Goal: Task Accomplishment & Management: Complete application form

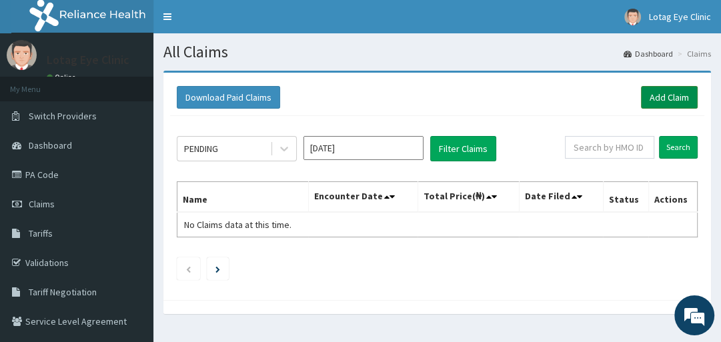
click at [665, 91] on link "Add Claim" at bounding box center [669, 97] width 57 height 23
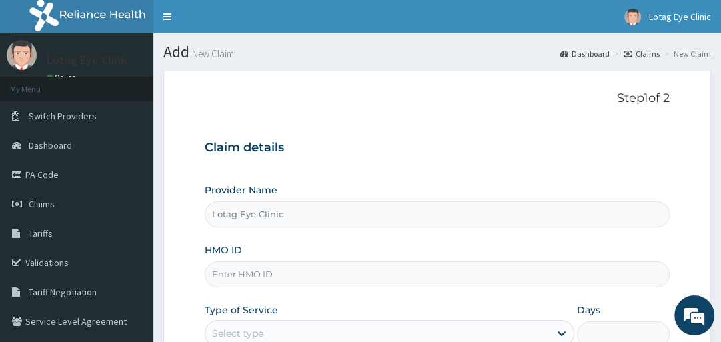
type input "Lotag Eye Clinic"
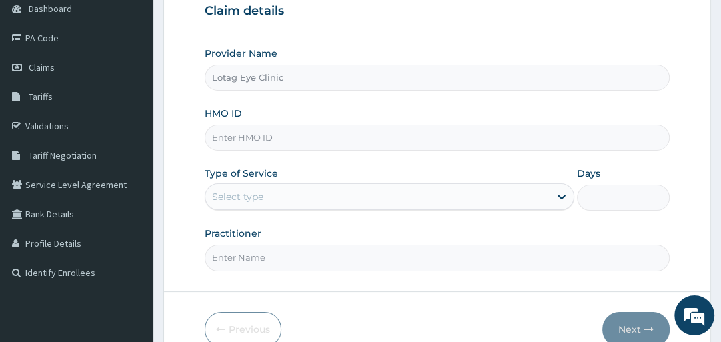
scroll to position [143, 0]
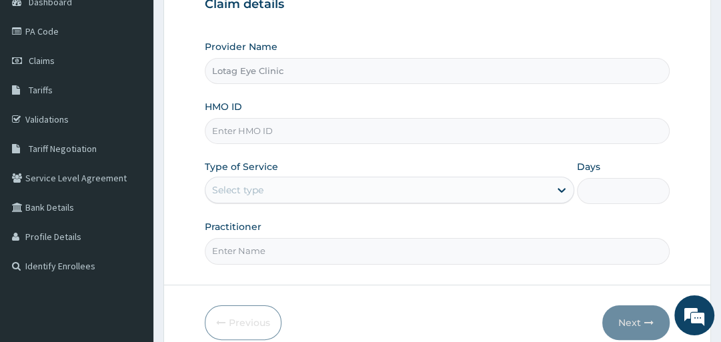
click at [400, 131] on input "HMO ID" at bounding box center [437, 131] width 464 height 26
type input "SKN/10009/A"
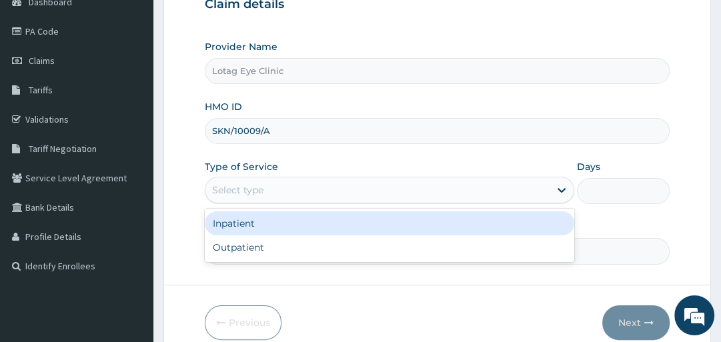
click at [366, 252] on div "Outpatient" at bounding box center [390, 247] width 370 height 24
type input "1"
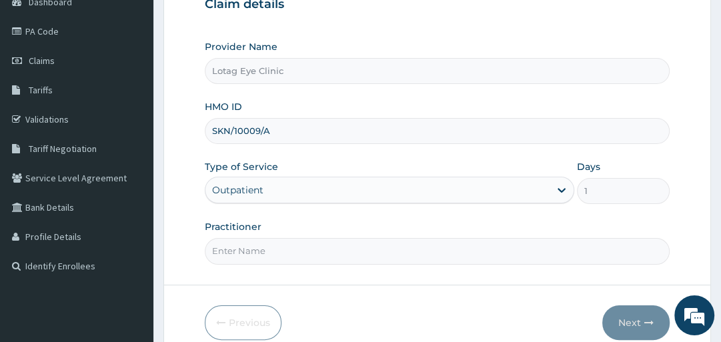
click at [375, 255] on input "Practitioner" at bounding box center [437, 251] width 464 height 26
type input "DR UGONNA"
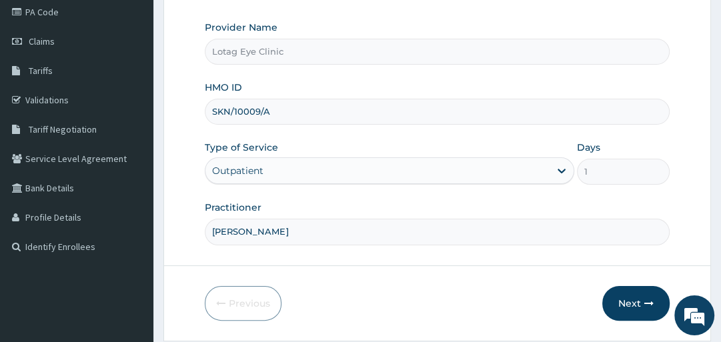
scroll to position [204, 0]
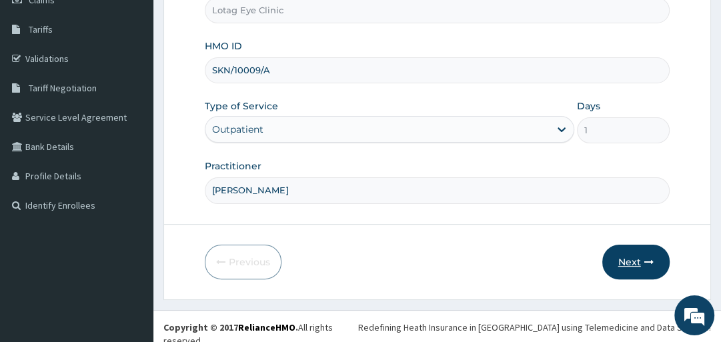
click at [636, 255] on button "Next" at bounding box center [635, 262] width 67 height 35
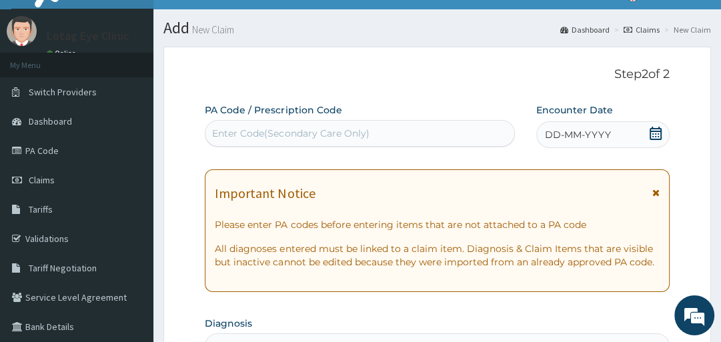
scroll to position [21, 0]
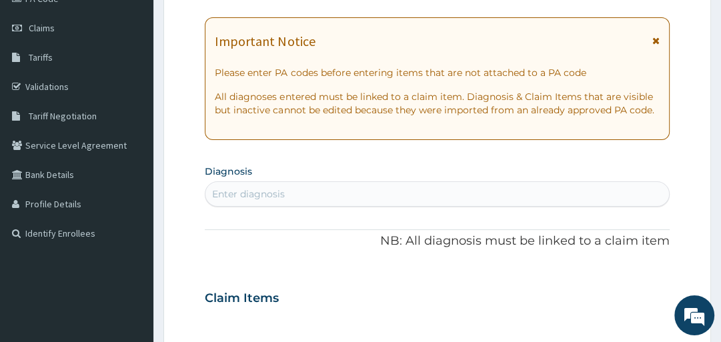
click at [350, 235] on p "NB: All diagnosis must be linked to a claim item" at bounding box center [437, 241] width 464 height 17
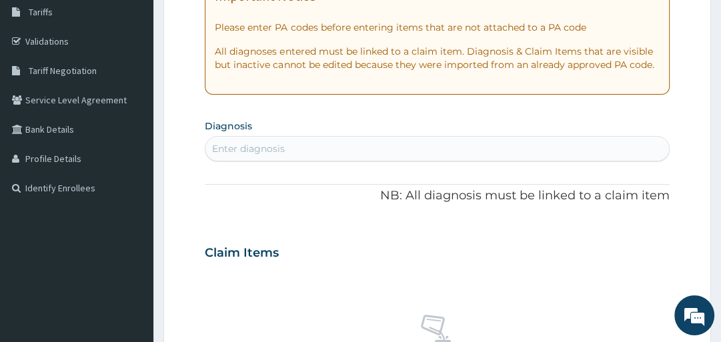
scroll to position [0, 0]
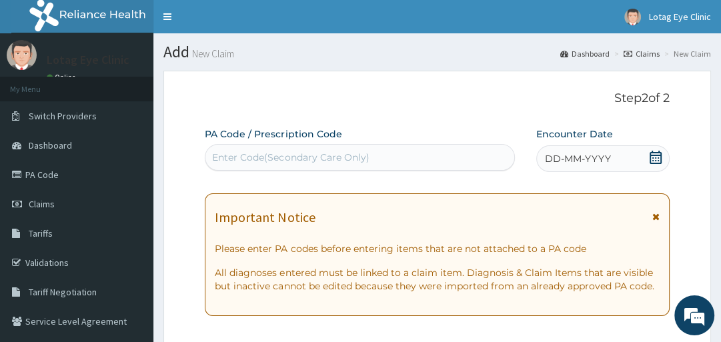
click at [654, 159] on icon at bounding box center [655, 157] width 13 height 13
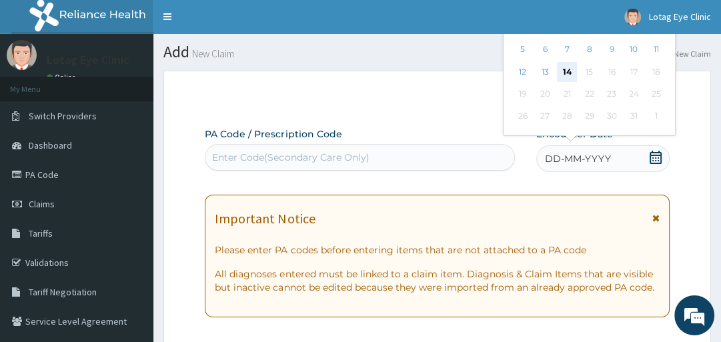
click at [570, 70] on div "14" at bounding box center [568, 72] width 20 height 20
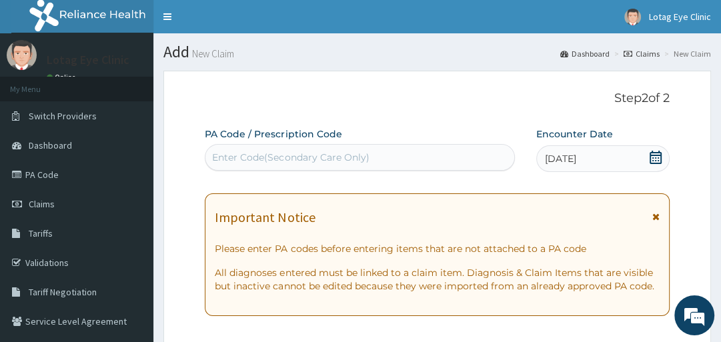
click at [268, 309] on div "Important Notice Please enter PA codes before entering items that are not attac…" at bounding box center [437, 254] width 464 height 123
click at [445, 309] on div "Important Notice Please enter PA codes before entering items that are not attac…" at bounding box center [437, 254] width 464 height 123
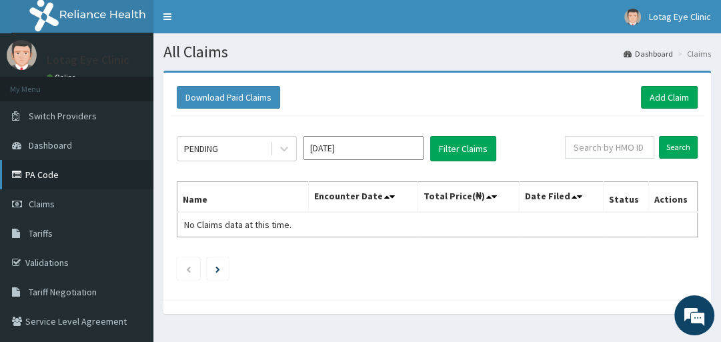
click at [71, 171] on link "PA Code" at bounding box center [76, 174] width 153 height 29
click at [672, 93] on link "Add Claim" at bounding box center [669, 97] width 57 height 23
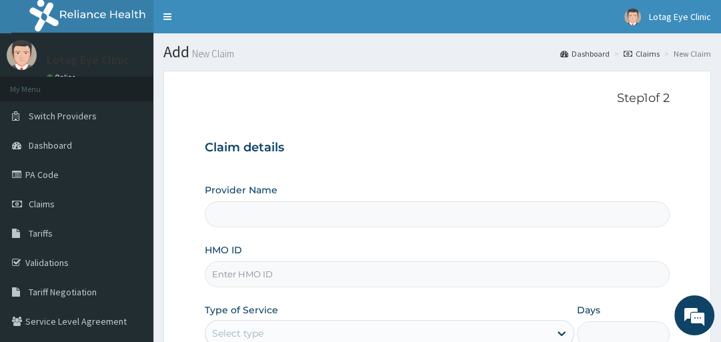
click at [354, 211] on input "Provider Name" at bounding box center [437, 214] width 464 height 26
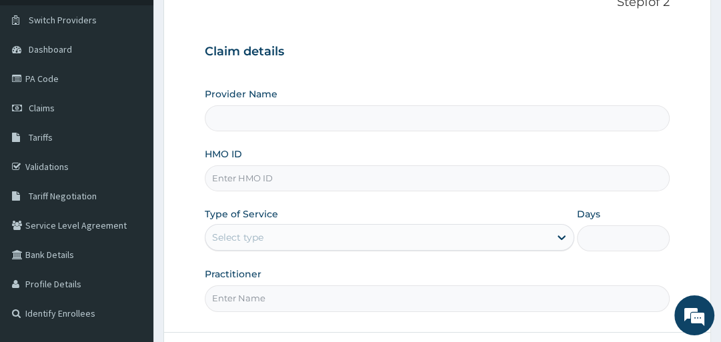
scroll to position [97, 0]
type input "Lotag Eye Clinic"
click at [382, 178] on input "HMO ID" at bounding box center [437, 178] width 464 height 26
type input "SKN/10009/A"
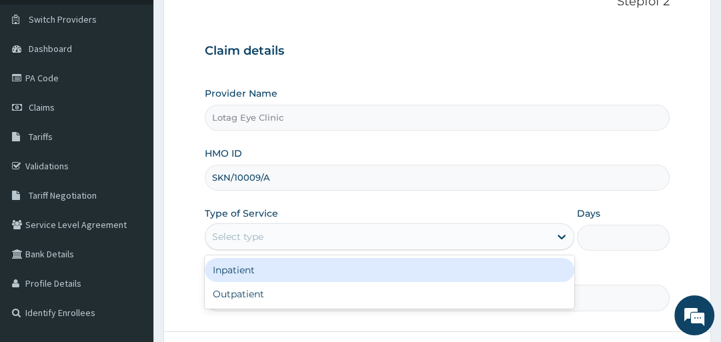
click at [282, 294] on div "Outpatient" at bounding box center [390, 294] width 370 height 24
type input "1"
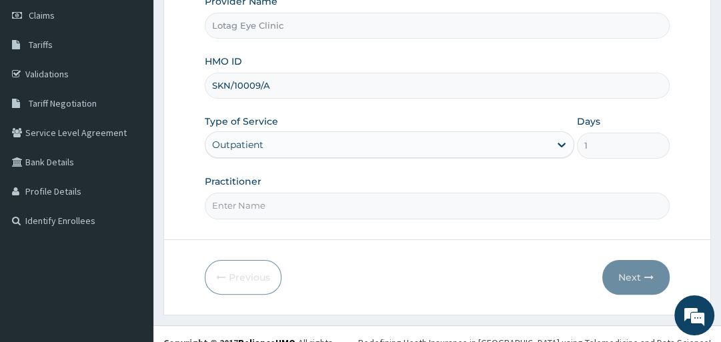
scroll to position [204, 0]
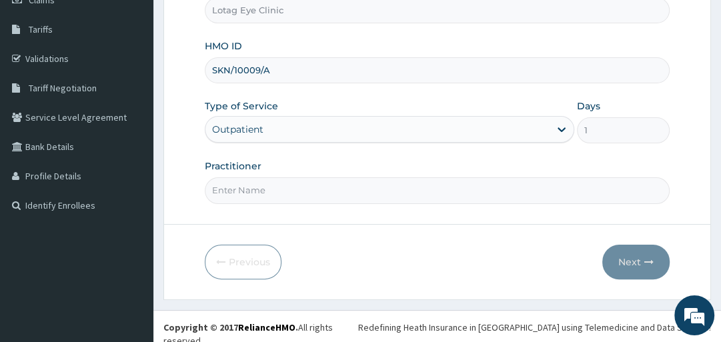
click at [399, 184] on input "Practitioner" at bounding box center [437, 190] width 464 height 26
type input "DR UGONNA"
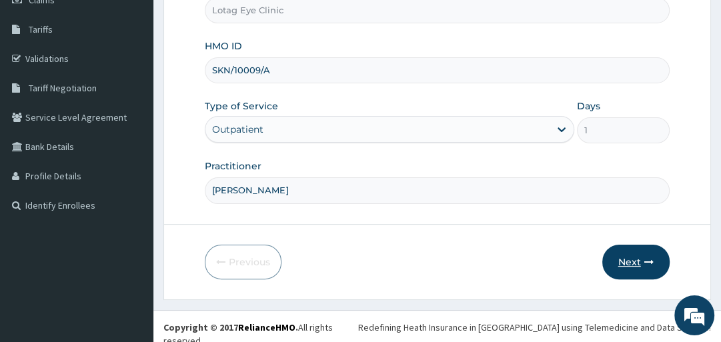
click at [614, 250] on button "Next" at bounding box center [635, 262] width 67 height 35
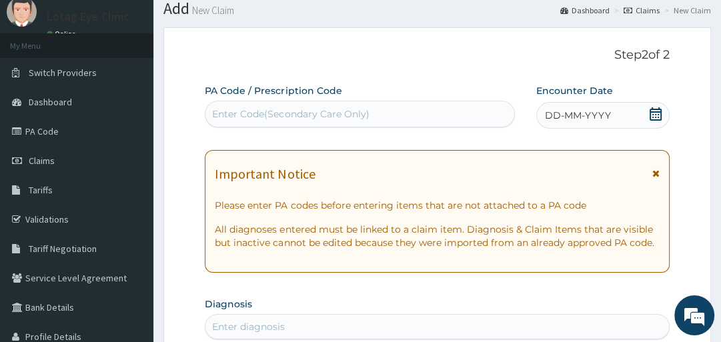
scroll to position [39, 0]
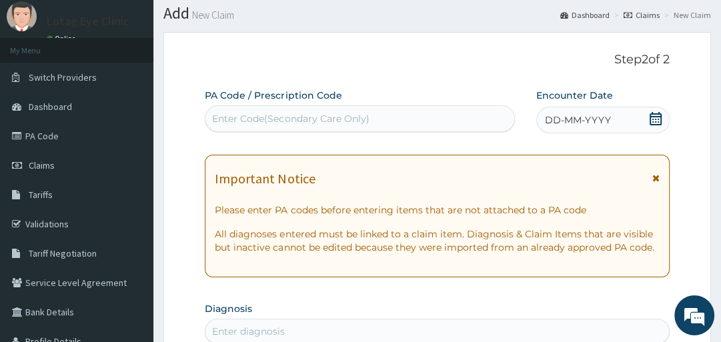
click at [654, 117] on icon at bounding box center [656, 118] width 12 height 13
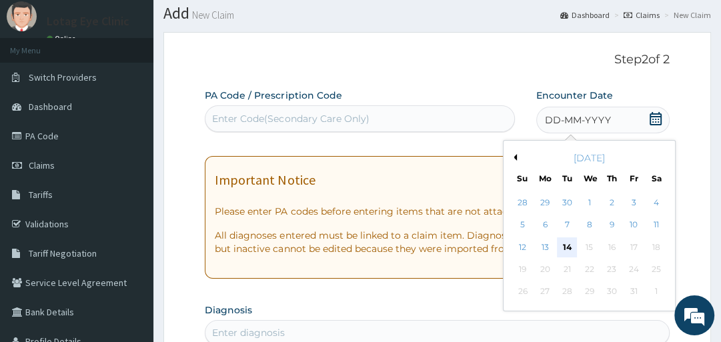
click at [566, 246] on div "14" at bounding box center [568, 247] width 20 height 20
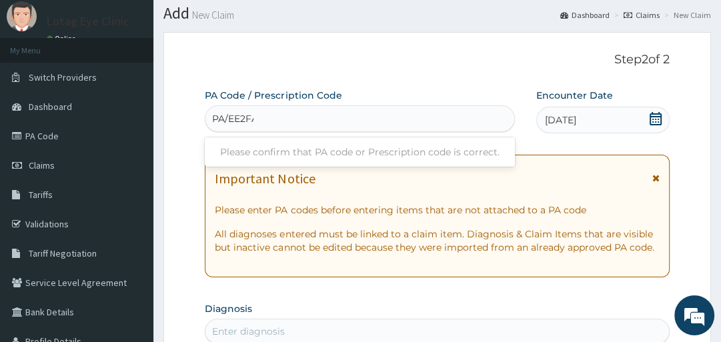
type input "PA/EE2FAA"
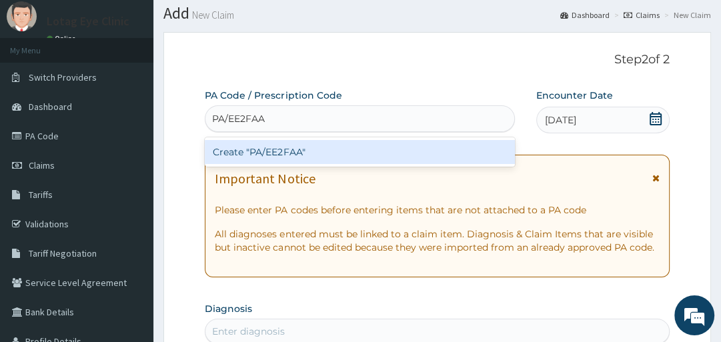
click at [371, 147] on div "Create "PA/EE2FAA"" at bounding box center [360, 152] width 310 height 24
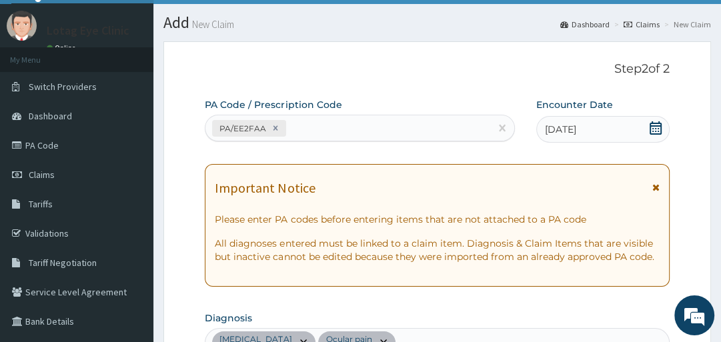
scroll to position [0, 0]
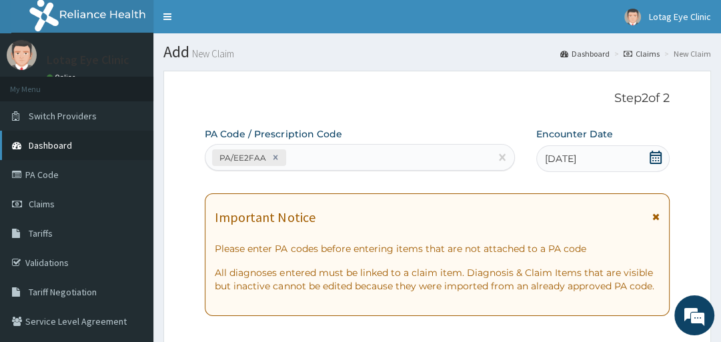
click at [35, 150] on span "Dashboard" at bounding box center [50, 145] width 43 height 12
